Goal: Task Accomplishment & Management: Complete application form

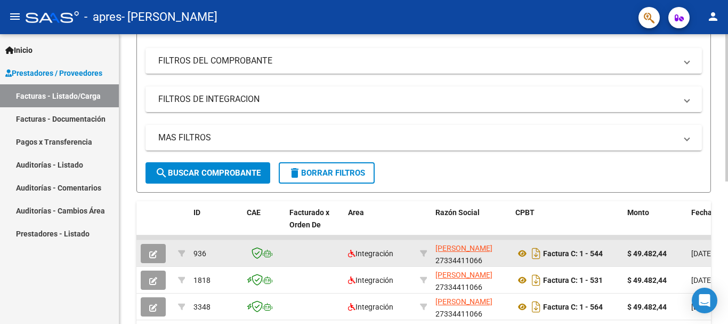
scroll to position [107, 0]
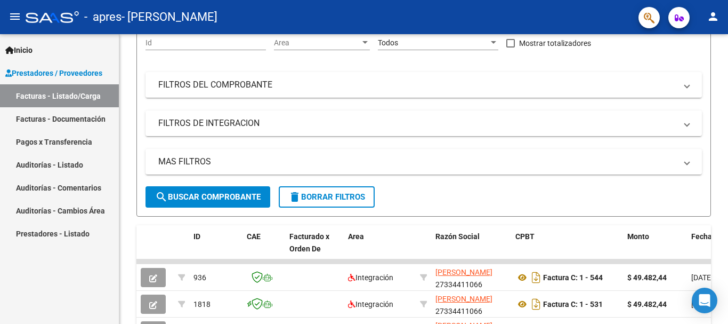
drag, startPoint x: 45, startPoint y: 144, endPoint x: 114, endPoint y: 139, distance: 68.9
click at [45, 144] on link "Pagos x Transferencia" at bounding box center [59, 141] width 119 height 23
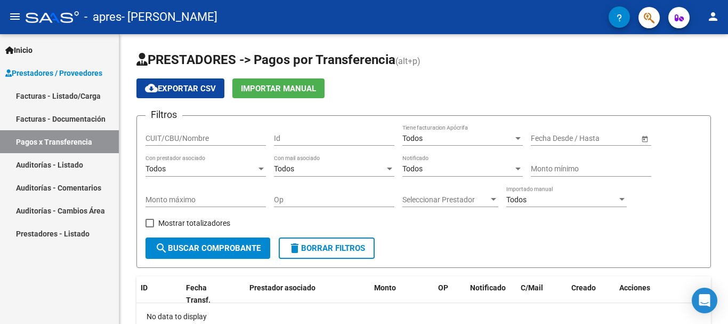
click at [57, 90] on link "Facturas - Listado/Carga" at bounding box center [59, 95] width 119 height 23
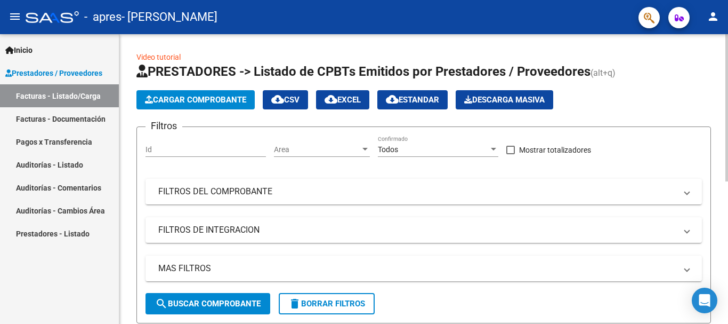
click at [222, 100] on span "Cargar Comprobante" at bounding box center [195, 100] width 101 height 10
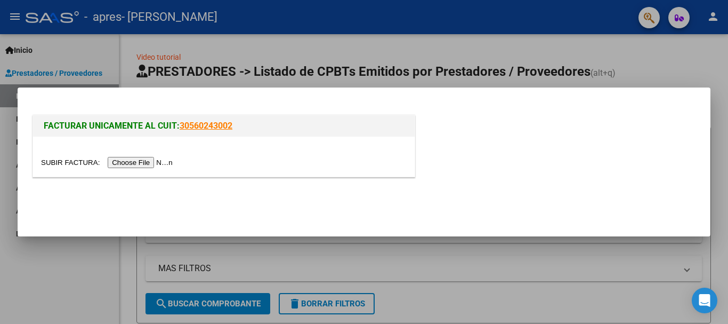
click at [168, 158] on input "file" at bounding box center [108, 162] width 135 height 11
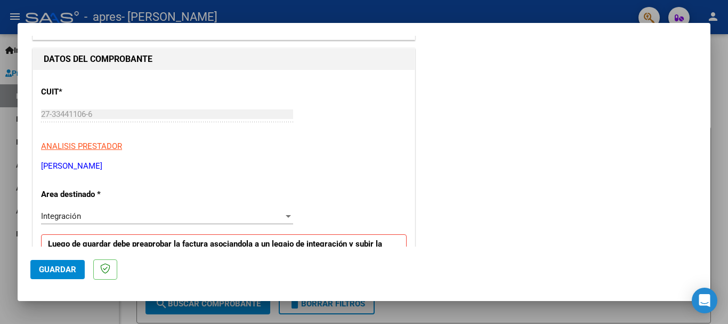
scroll to position [160, 0]
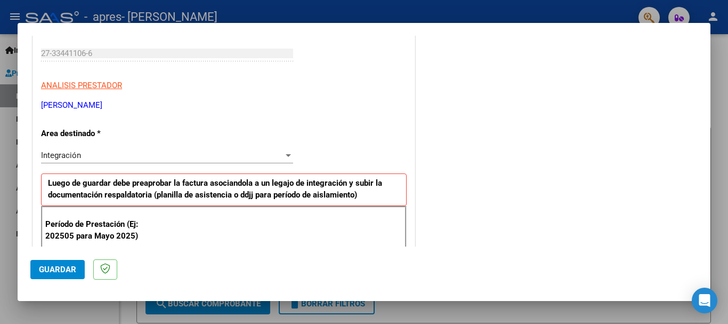
click at [92, 151] on div "Integración" at bounding box center [162, 155] width 243 height 10
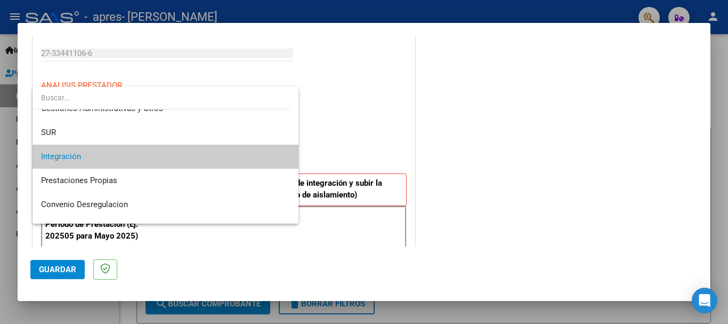
scroll to position [0, 0]
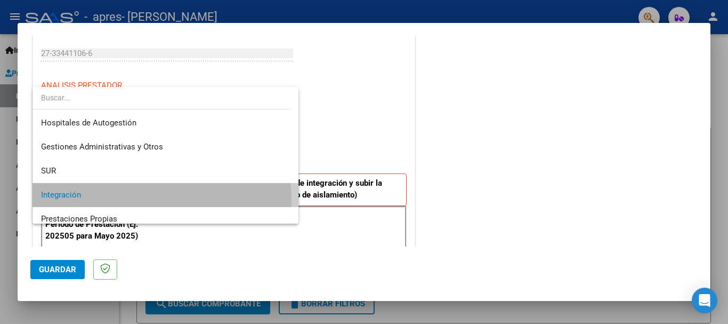
click at [107, 201] on span "Integración" at bounding box center [165, 195] width 249 height 24
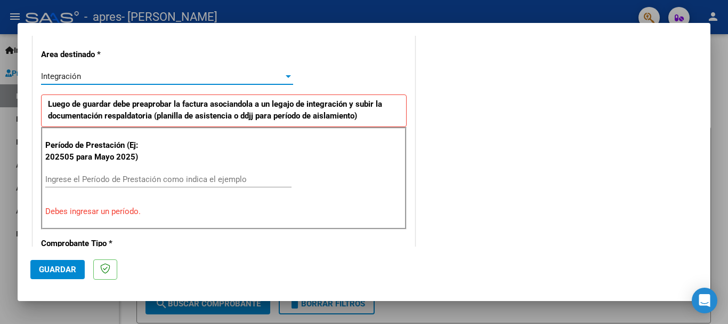
scroll to position [267, 0]
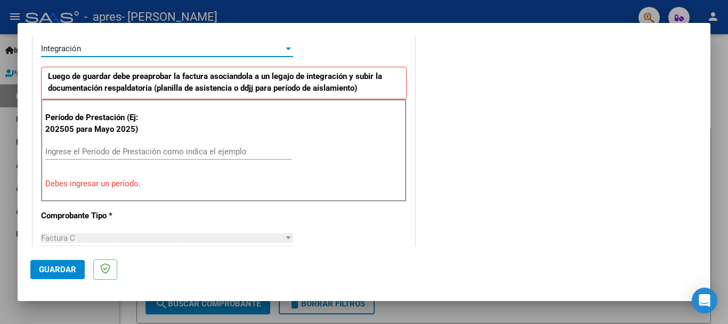
click at [93, 150] on input "Ingrese el Período de Prestación como indica el ejemplo" at bounding box center [168, 152] width 246 height 10
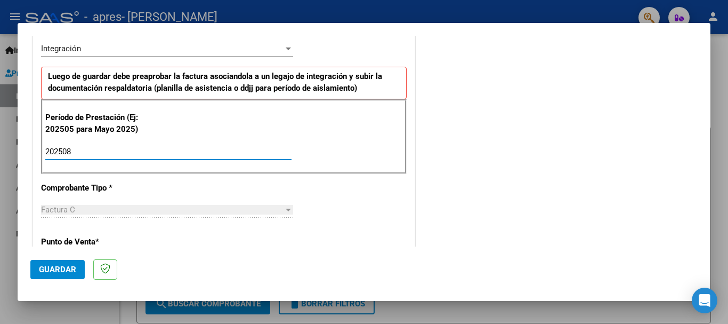
type input "202508"
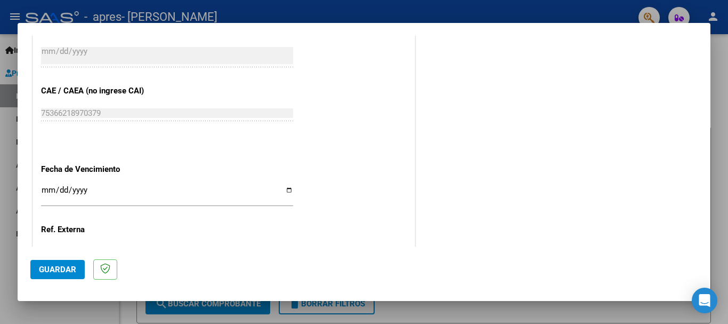
scroll to position [728, 0]
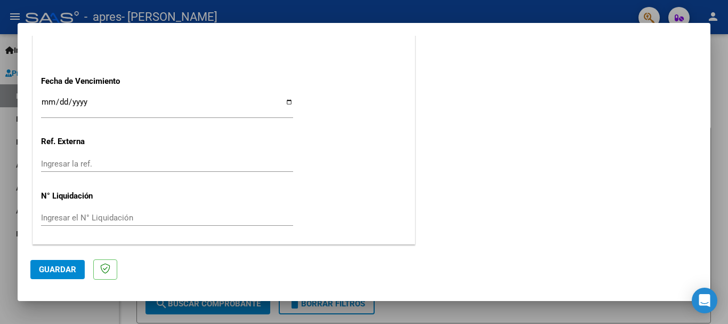
click at [99, 103] on input "Ingresar la fecha" at bounding box center [167, 106] width 252 height 17
click at [60, 100] on input "Ingresar la fecha" at bounding box center [167, 106] width 252 height 17
click at [287, 101] on input "Ingresar la fecha" at bounding box center [167, 106] width 252 height 17
type input "[DATE]"
click at [53, 268] on span "Guardar" at bounding box center [57, 269] width 37 height 10
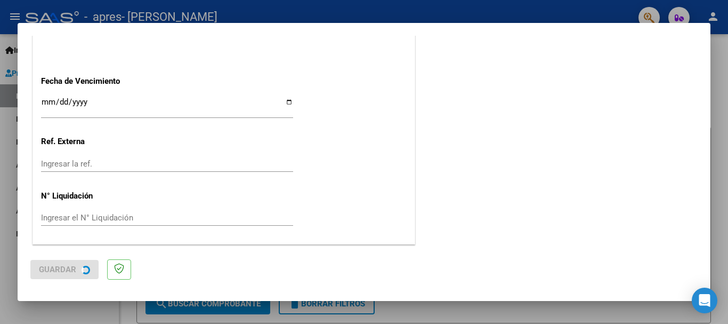
scroll to position [0, 0]
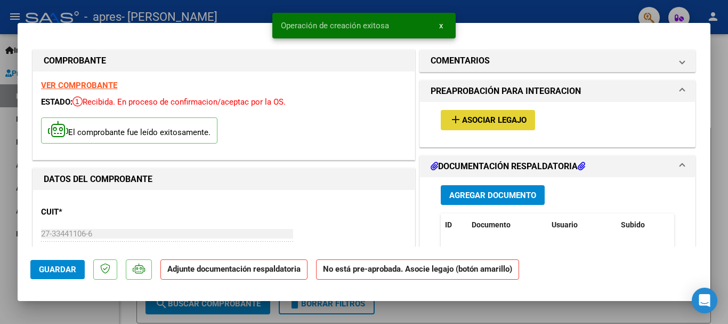
click at [466, 123] on span "Asociar Legajo" at bounding box center [494, 121] width 65 height 10
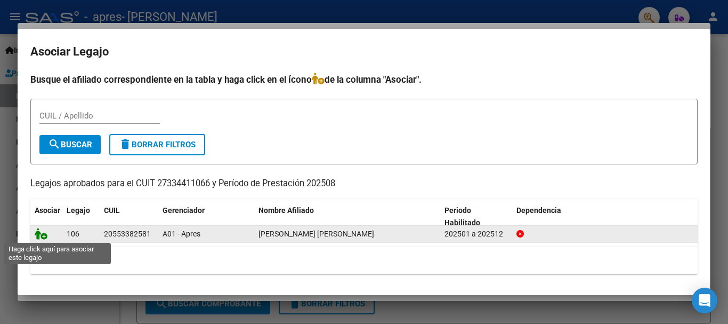
click at [39, 235] on icon at bounding box center [41, 234] width 13 height 12
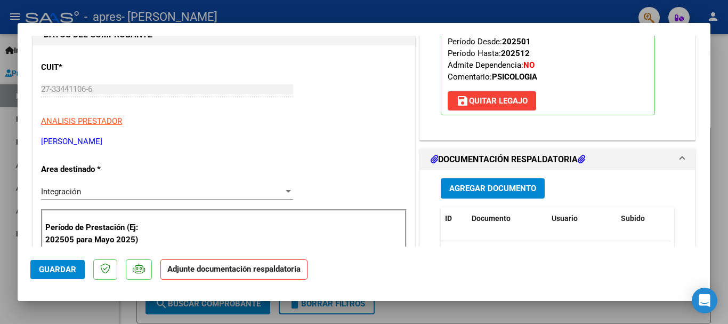
scroll to position [211, 0]
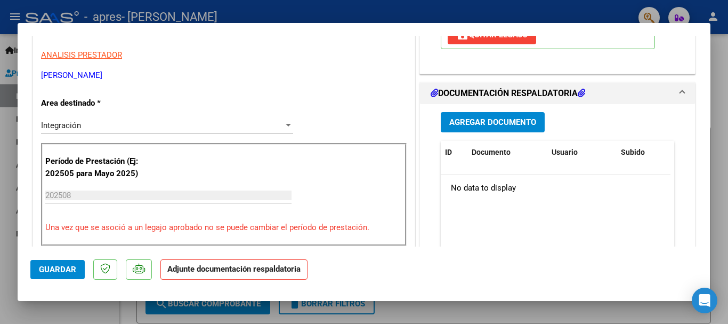
click at [490, 122] on span "Agregar Documento" at bounding box center [492, 123] width 87 height 10
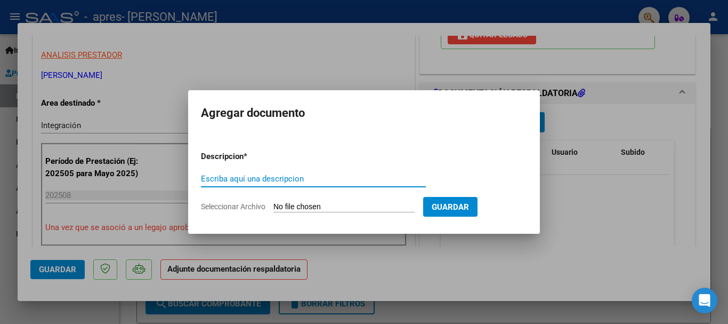
click at [236, 179] on input "Escriba aquí una descripcion" at bounding box center [313, 179] width 225 height 10
type input "Planilla asistencia"
click at [350, 199] on form "Descripcion * Planilla asistencia Escriba aquí una descripcion Seleccionar Arch…" at bounding box center [364, 181] width 326 height 78
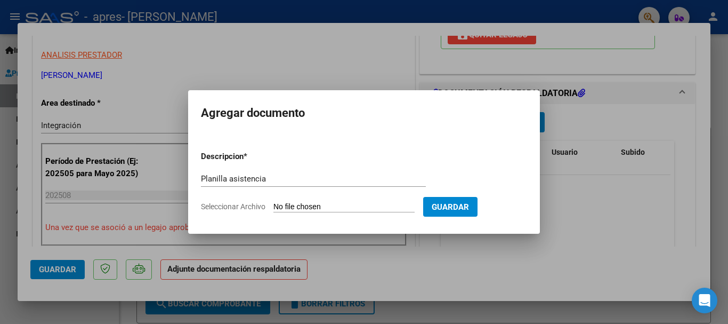
click at [354, 211] on input "Seleccionar Archivo" at bounding box center [343, 207] width 141 height 10
type input "C:\fakepath\[PERSON_NAME] asistencia 08-25.pdf"
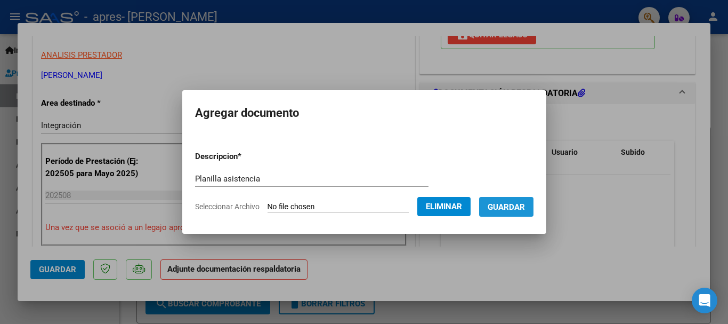
drag, startPoint x: 524, startPoint y: 212, endPoint x: 501, endPoint y: 212, distance: 22.9
click at [523, 212] on button "Guardar" at bounding box center [506, 207] width 54 height 20
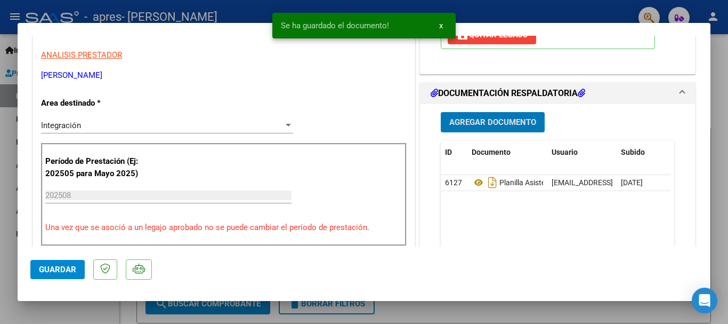
click at [440, 24] on span "x" at bounding box center [441, 26] width 4 height 10
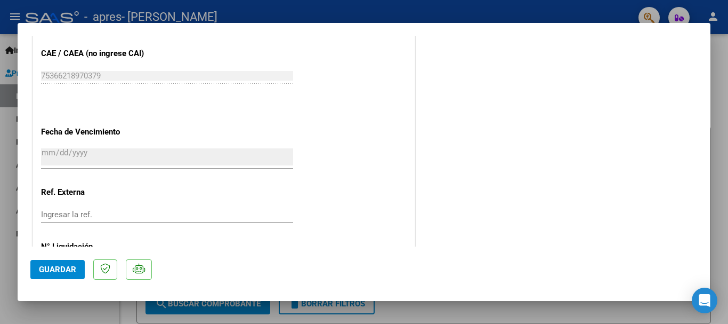
scroll to position [744, 0]
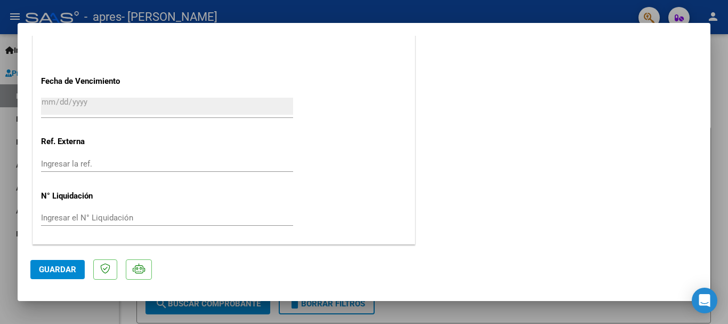
click at [59, 268] on span "Guardar" at bounding box center [57, 269] width 37 height 10
click at [515, 12] on div at bounding box center [364, 162] width 728 height 324
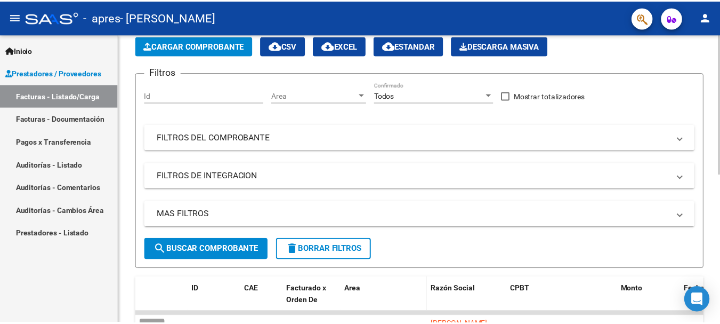
scroll to position [213, 0]
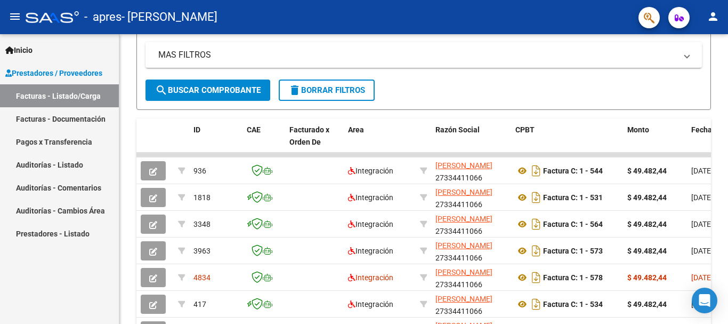
click at [716, 13] on mat-icon "person" at bounding box center [713, 16] width 13 height 13
click at [687, 75] on button "exit_to_app Salir" at bounding box center [691, 71] width 65 height 26
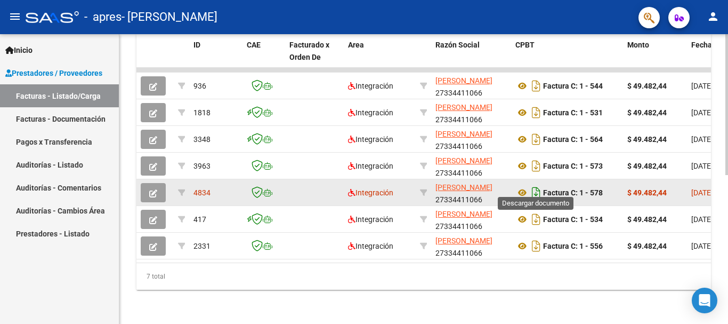
click at [534, 185] on icon "Descargar documento" at bounding box center [536, 192] width 14 height 17
